Goal: Browse casually

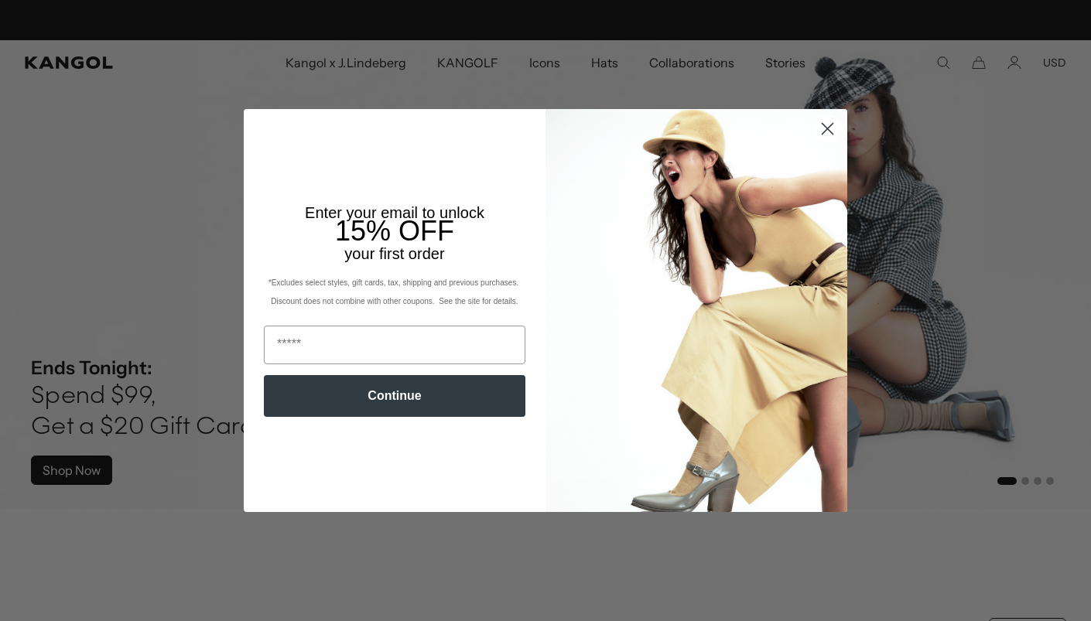
scroll to position [0, 319]
click at [951, 168] on div "Close dialog Enter your email to unlock 15% OFF your first order *Excludes sele…" at bounding box center [545, 310] width 1091 height 621
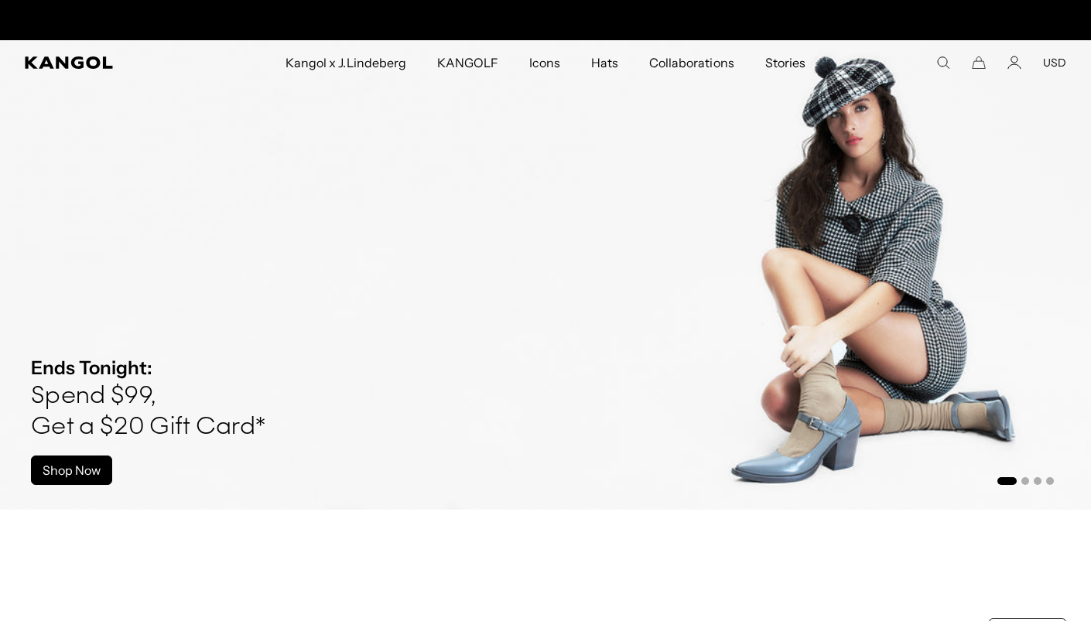
scroll to position [0, 0]
